Goal: Check status

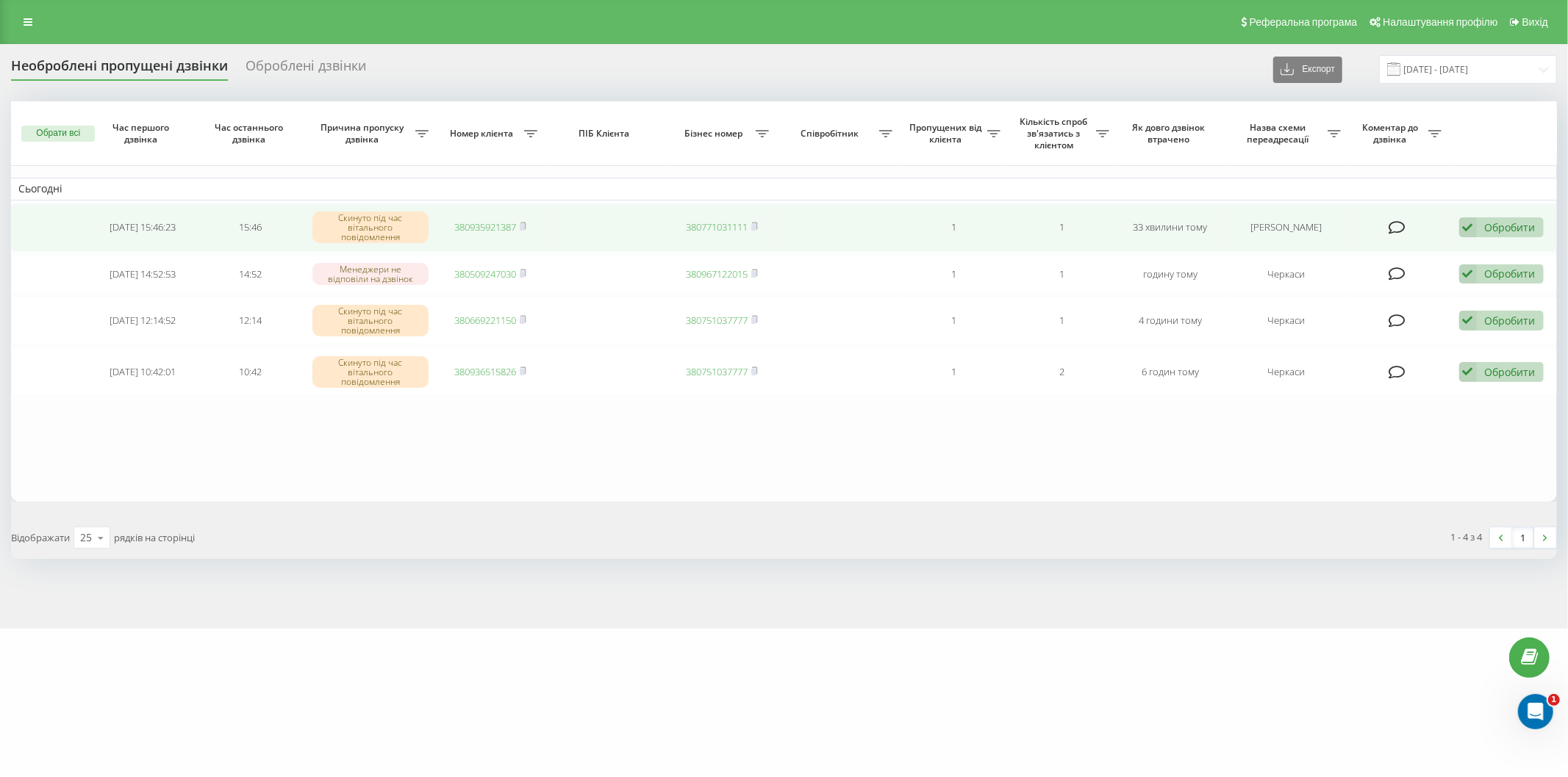
click at [1511, 223] on div "Обробити" at bounding box center [1510, 227] width 50 height 14
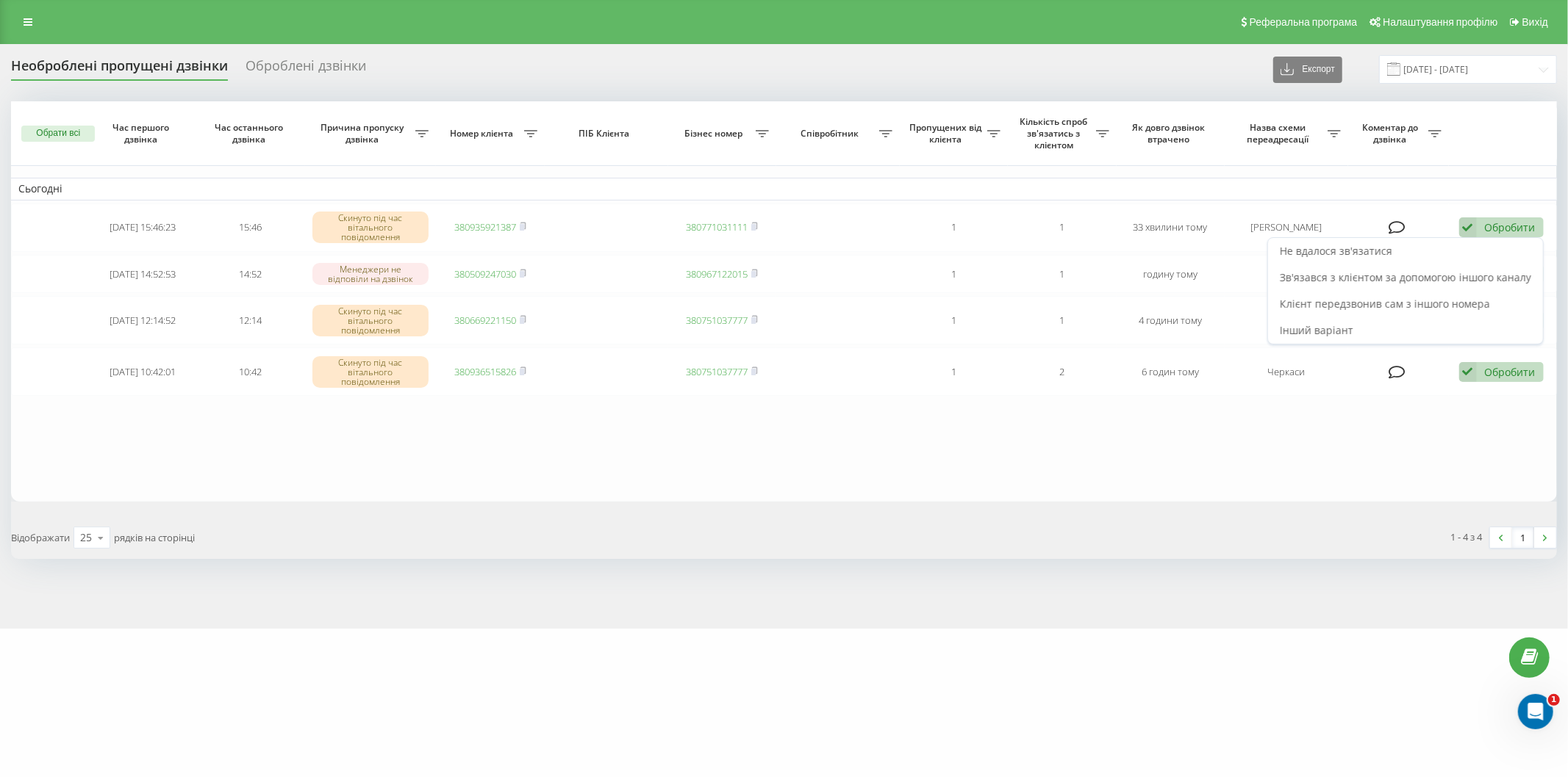
click at [1297, 523] on div "1 - 4 з 4 1" at bounding box center [1176, 538] width 783 height 43
